Goal: Find contact information: Find contact information

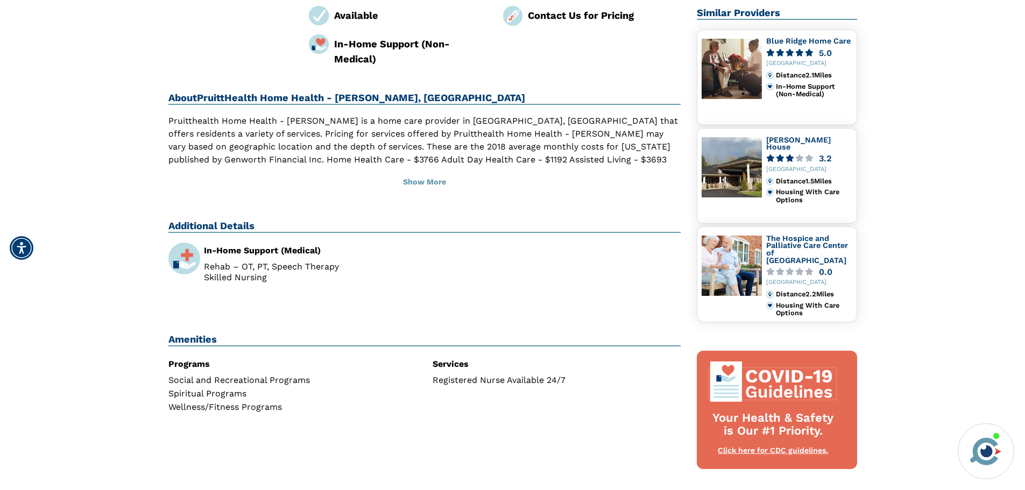
scroll to position [264, 0]
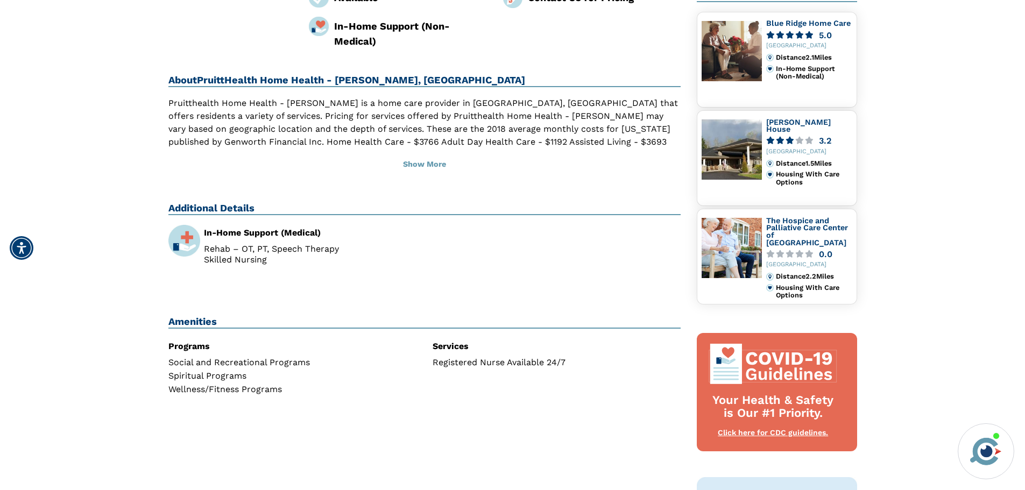
click at [191, 225] on img at bounding box center [184, 241] width 32 height 32
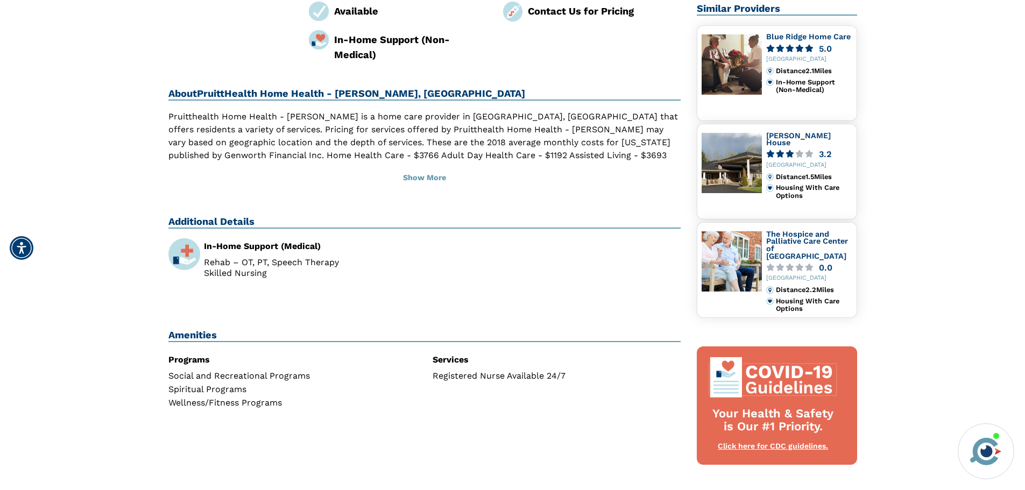
scroll to position [241, 0]
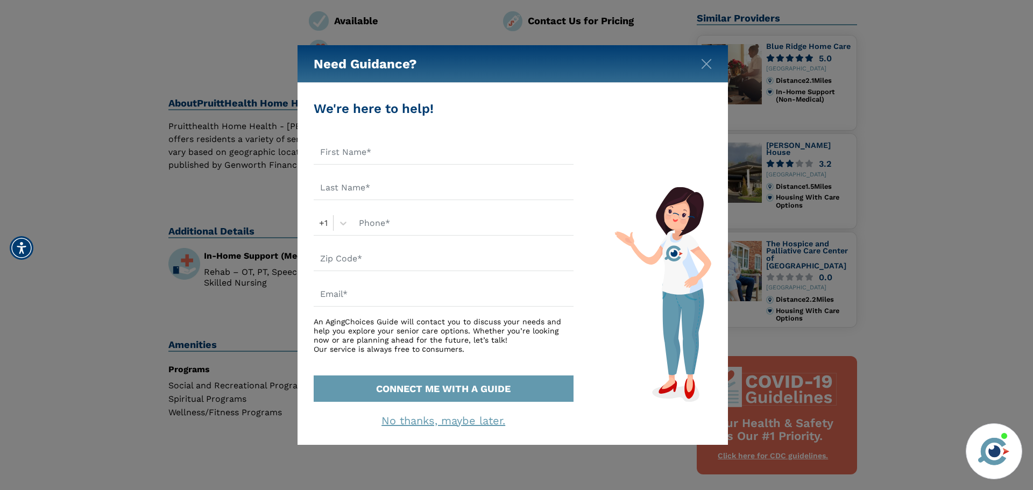
drag, startPoint x: 1028, startPoint y: 179, endPoint x: 984, endPoint y: 114, distance: 78.4
click at [1025, 122] on html "Home Search Browse Get Started Learn For Providers Company Contact Sign In Sign…" at bounding box center [516, 392] width 1033 height 1266
click at [700, 61] on div "Need Guidance?" at bounding box center [513, 64] width 431 height 38
click at [707, 61] on img "Close" at bounding box center [706, 64] width 11 height 11
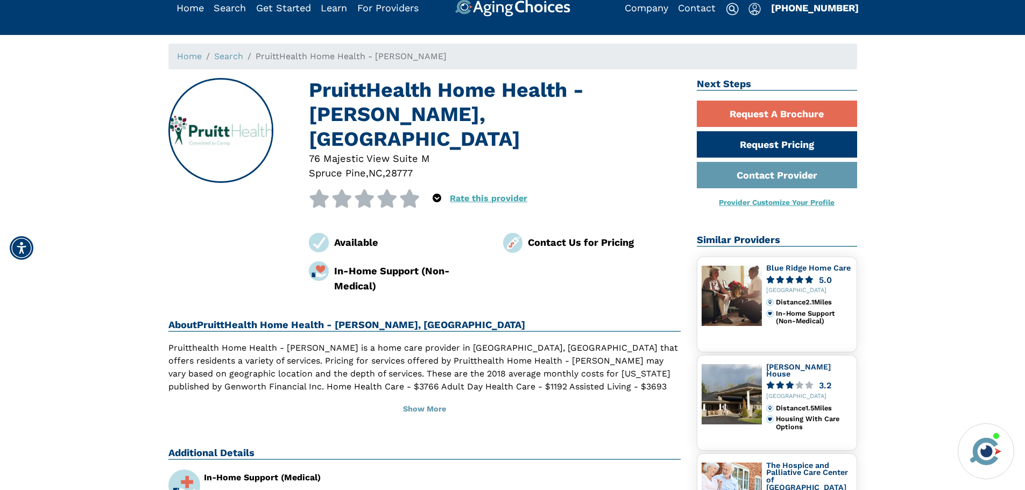
scroll to position [0, 0]
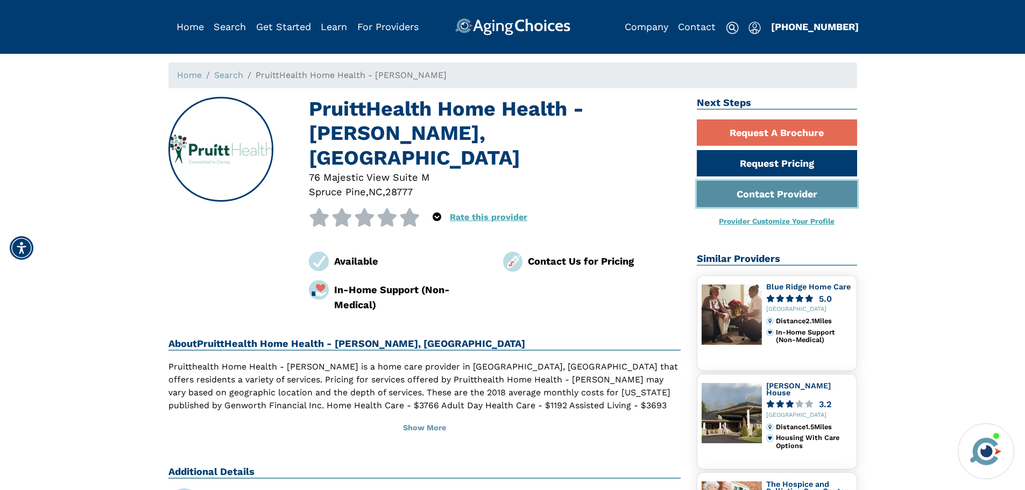
click at [762, 195] on link "Contact Provider" at bounding box center [777, 194] width 160 height 26
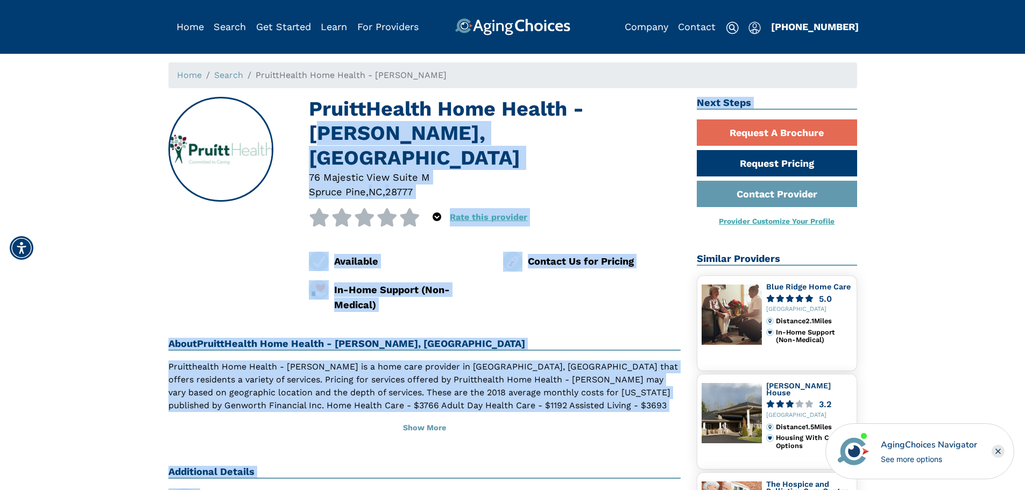
drag, startPoint x: 701, startPoint y: 147, endPoint x: 744, endPoint y: 147, distance: 43.6
